Goal: Information Seeking & Learning: Learn about a topic

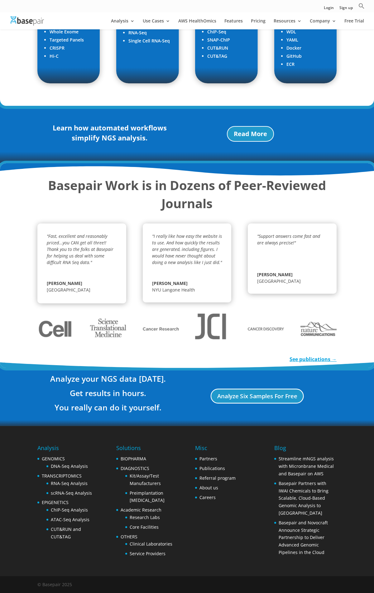
scroll to position [922, 0]
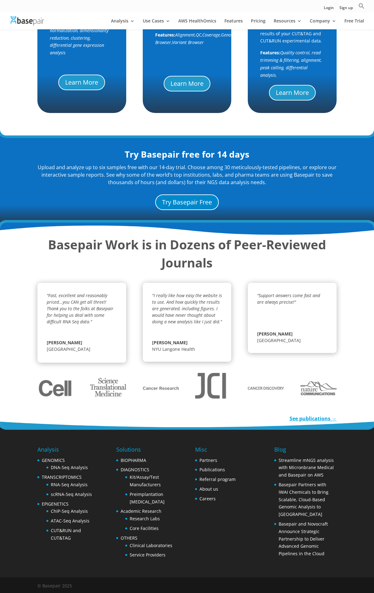
scroll to position [522, 0]
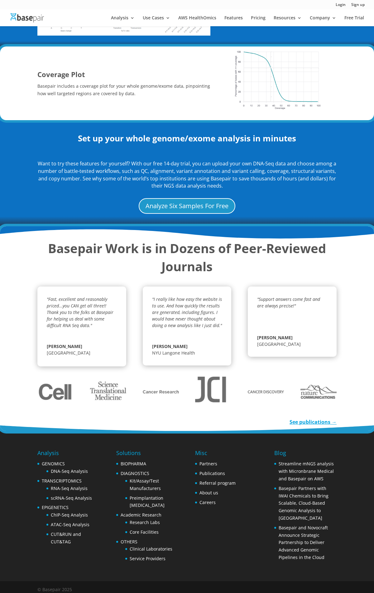
scroll to position [642, 0]
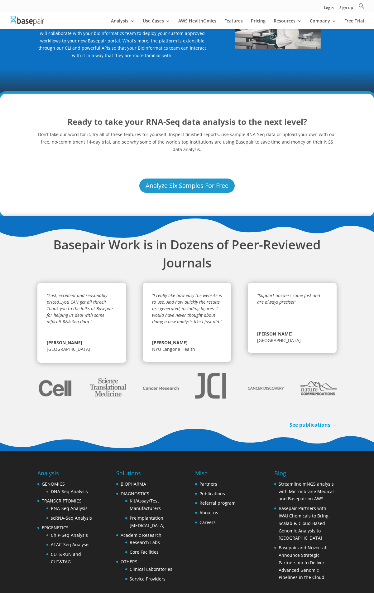
scroll to position [1649, 0]
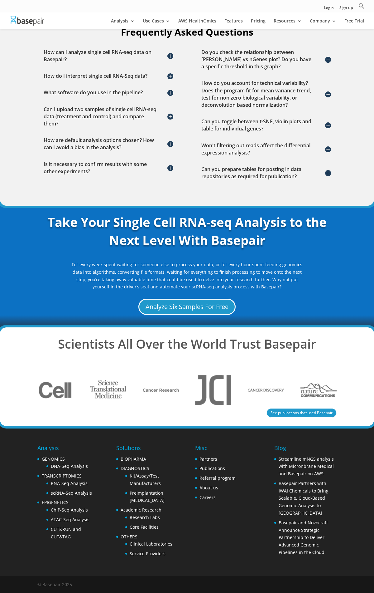
scroll to position [902, 0]
